Goal: Use online tool/utility: Utilize a website feature to perform a specific function

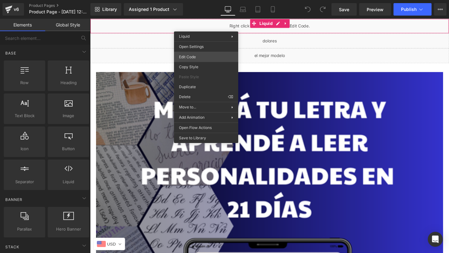
click at [193, 0] on div "You are previewing how the will restyle your page. You can not edit Elements in…" at bounding box center [224, 0] width 449 height 0
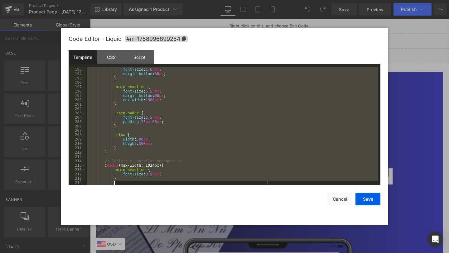
scroll to position [1282, 0]
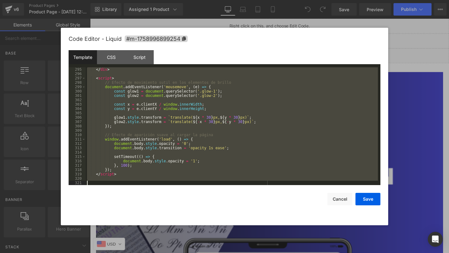
drag, startPoint x: 121, startPoint y: 68, endPoint x: 156, endPoint y: 246, distance: 181.7
click at [156, 246] on body "You are previewing how the will restyle your page. You can not edit Elements in…" at bounding box center [224, 126] width 449 height 253
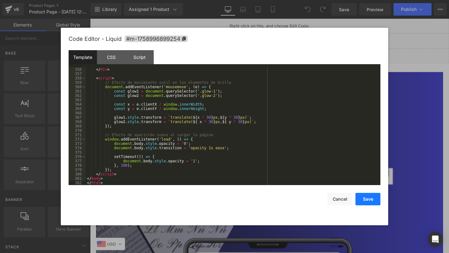
click at [368, 202] on button "Save" at bounding box center [367, 199] width 25 height 12
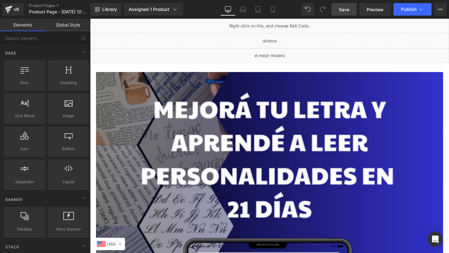
click at [340, 10] on span "Save" at bounding box center [344, 9] width 10 height 7
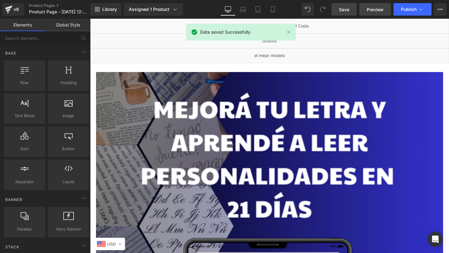
click at [374, 13] on link "Preview" at bounding box center [375, 9] width 32 height 12
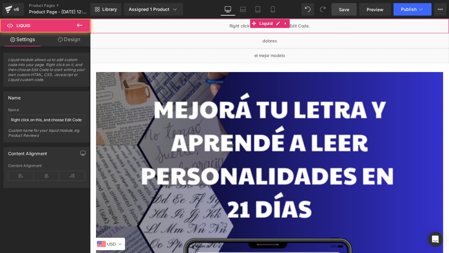
click at [202, 31] on div "Liquid" at bounding box center [278, 27] width 377 height 16
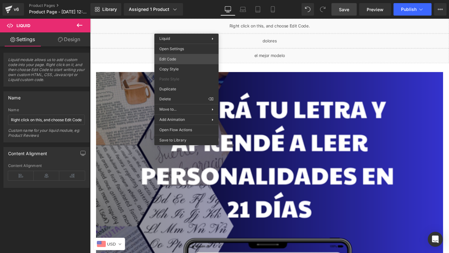
click at [174, 0] on div "You are previewing how the will restyle your page. You can not edit Elements in…" at bounding box center [224, 0] width 449 height 0
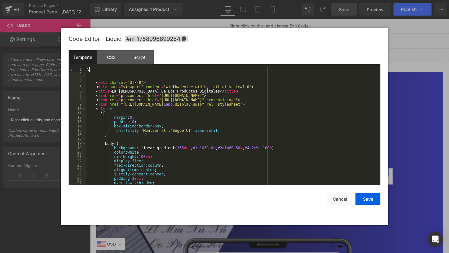
click at [122, 69] on div "\ < meta charset = "UTF-8" > < meta name = "viewport" content = "width=device-w…" at bounding box center [232, 130] width 292 height 126
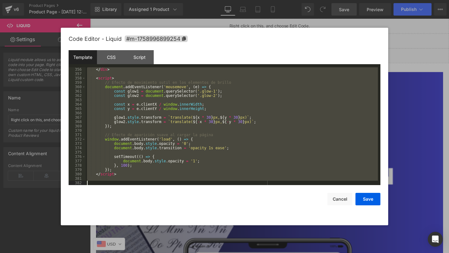
drag, startPoint x: 87, startPoint y: 69, endPoint x: 216, endPoint y: 214, distance: 193.5
click at [216, 215] on div "Code Editor - Liquid #m-1758996899254 Template CSS Script Data 356 357 358 359 …" at bounding box center [224, 126] width 311 height 197
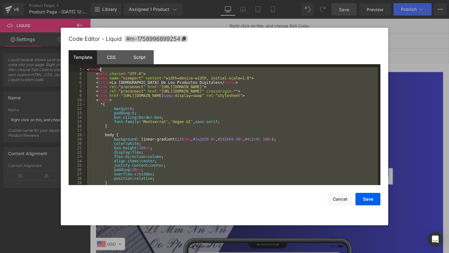
scroll to position [0, 0]
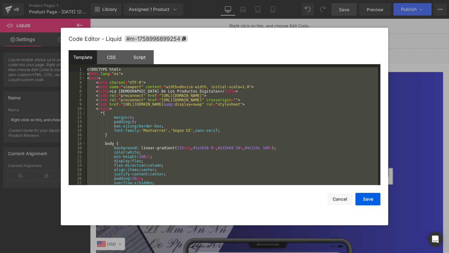
drag, startPoint x: 108, startPoint y: 184, endPoint x: 118, endPoint y: 31, distance: 152.6
click at [118, 31] on div "Code Editor - Liquid #m-1758996899254 Template CSS Script Data 1 2 3 4 5 6 7 8 …" at bounding box center [224, 126] width 311 height 197
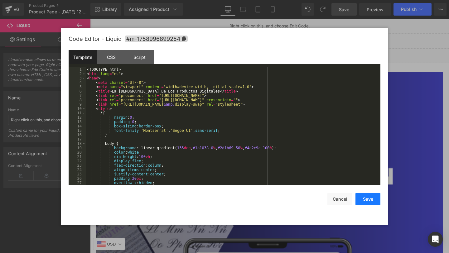
click at [367, 202] on button "Save" at bounding box center [367, 199] width 25 height 12
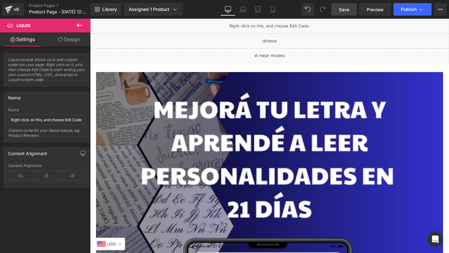
click at [336, 8] on link "Save" at bounding box center [343, 9] width 25 height 12
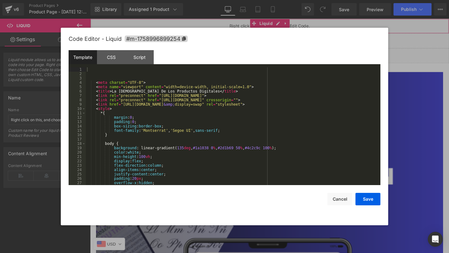
click at [197, 0] on div "You are previewing how the will restyle your page. You can not edit Elements in…" at bounding box center [224, 0] width 449 height 0
